Goal: Information Seeking & Learning: Find specific fact

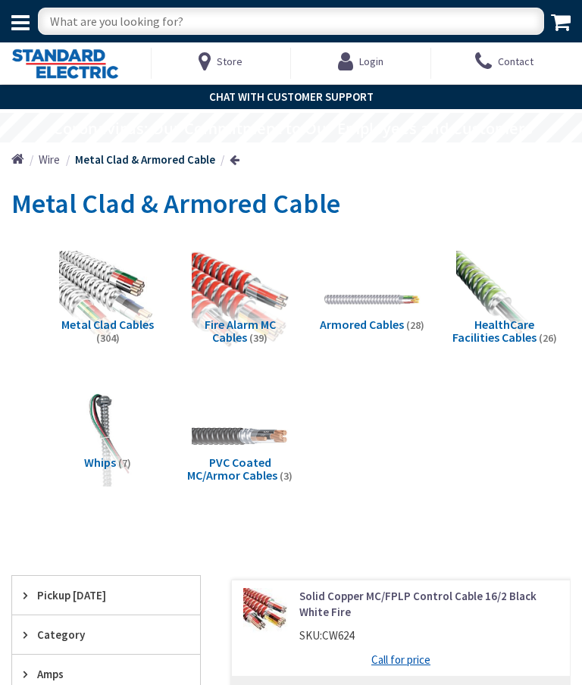
click at [139, 25] on input "text" at bounding box center [291, 21] width 506 height 27
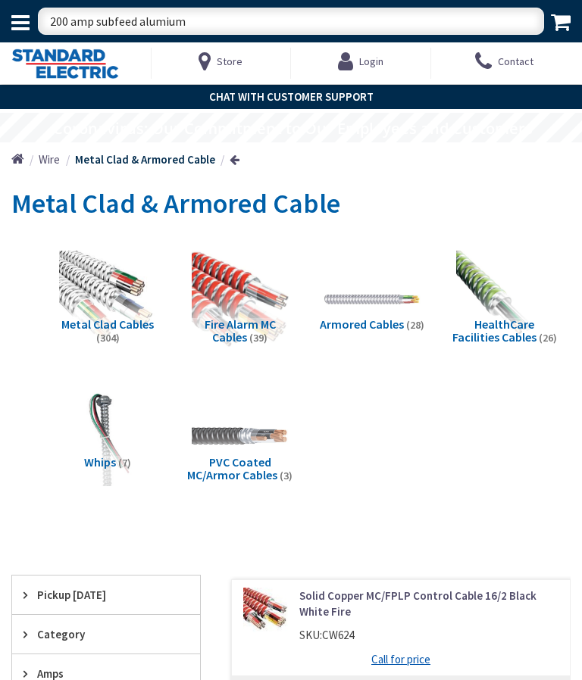
click at [464, 18] on input "200 amp subfeed alumium" at bounding box center [291, 21] width 506 height 27
type input "200 amp subfeed alumiumo"
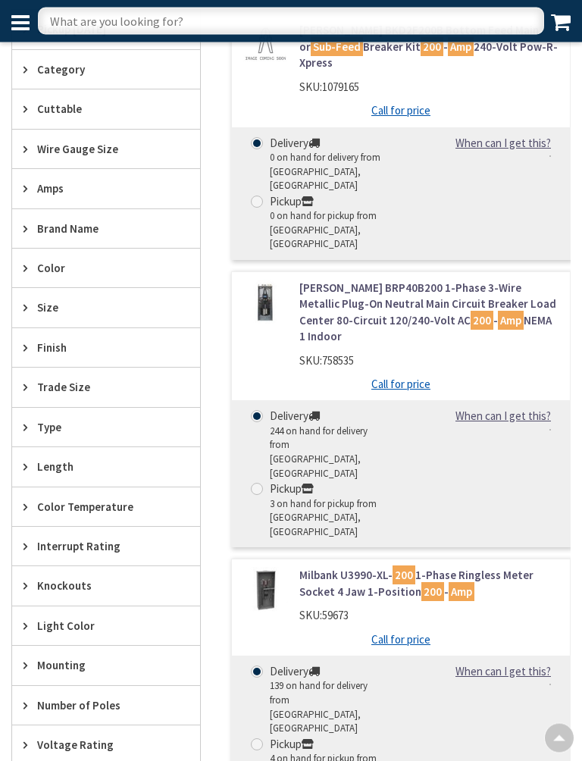
scroll to position [445, 0]
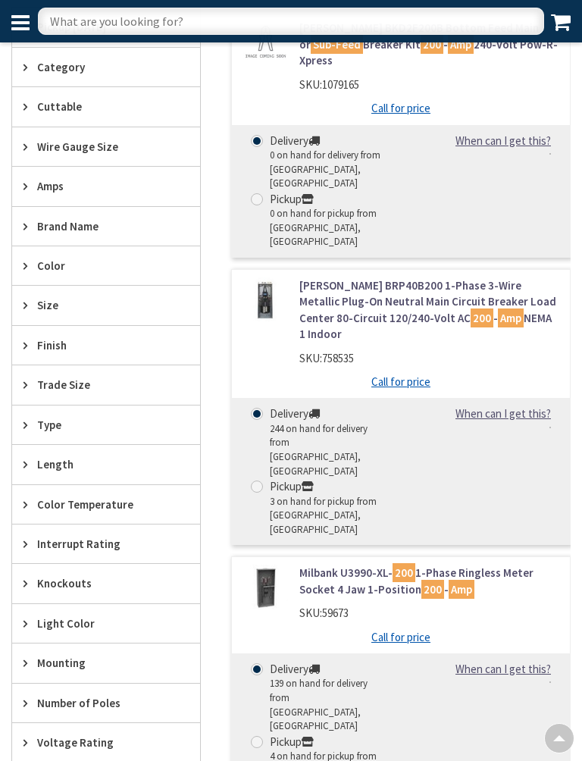
click at [139, 145] on span "Wire Gauge Size" at bounding box center [98, 147] width 123 height 16
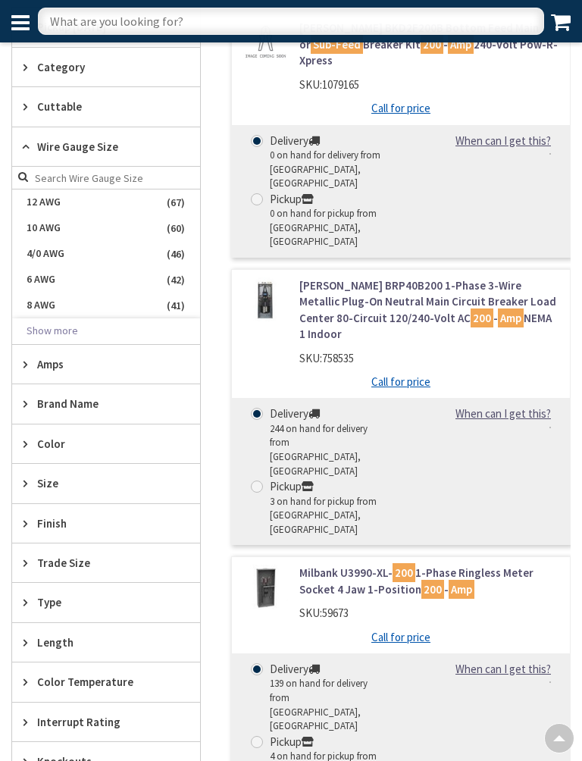
click at [82, 247] on span "4/0 AWG" at bounding box center [106, 254] width 188 height 26
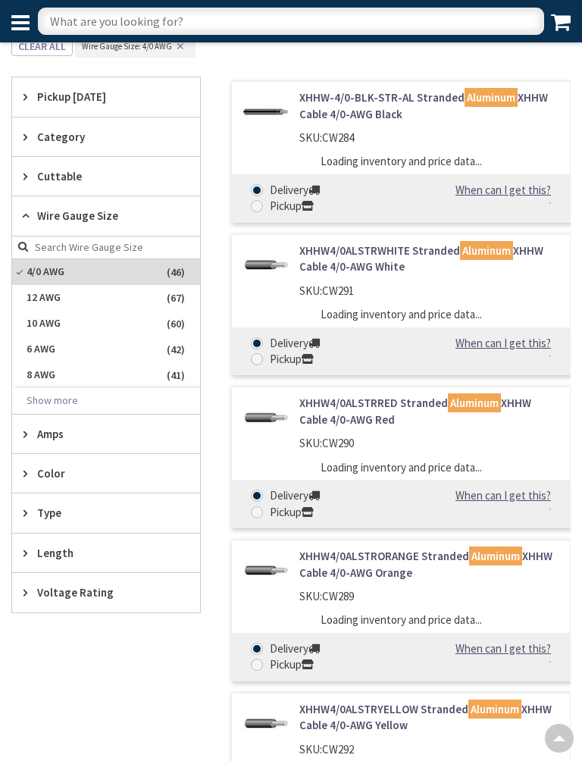
scroll to position [0, 0]
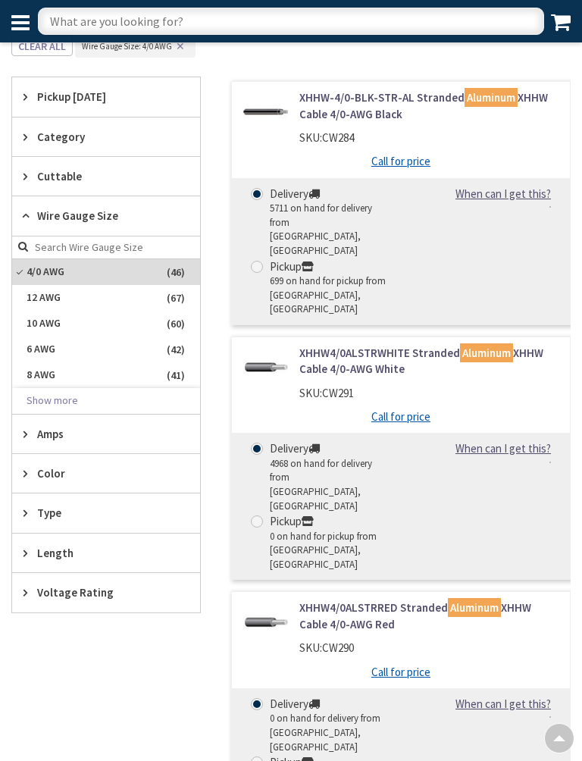
click at [124, 431] on span "Amps" at bounding box center [98, 434] width 123 height 16
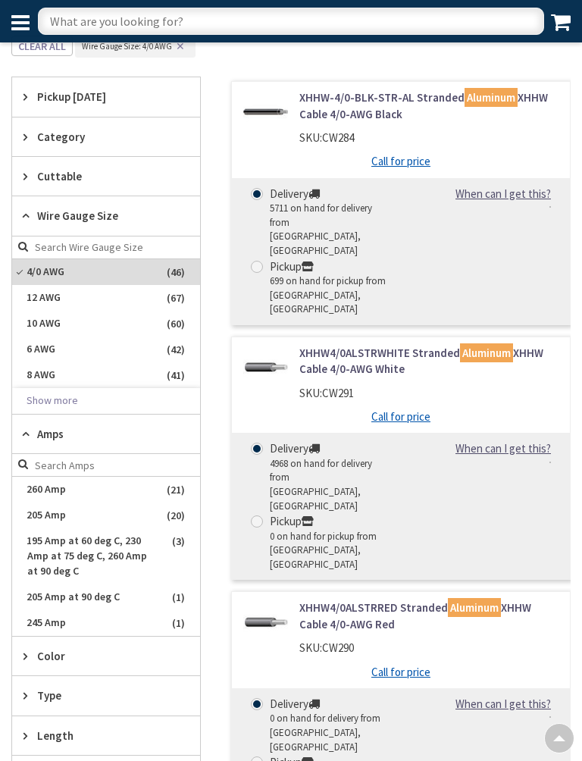
click at [98, 591] on span "205 Amp at 90 deg C" at bounding box center [106, 597] width 188 height 26
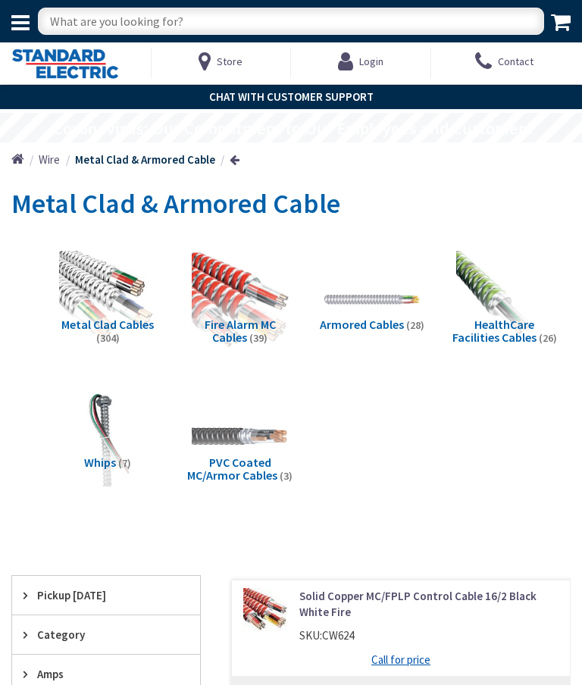
click at [106, 273] on img at bounding box center [107, 299] width 97 height 97
